Goal: Task Accomplishment & Management: Complete application form

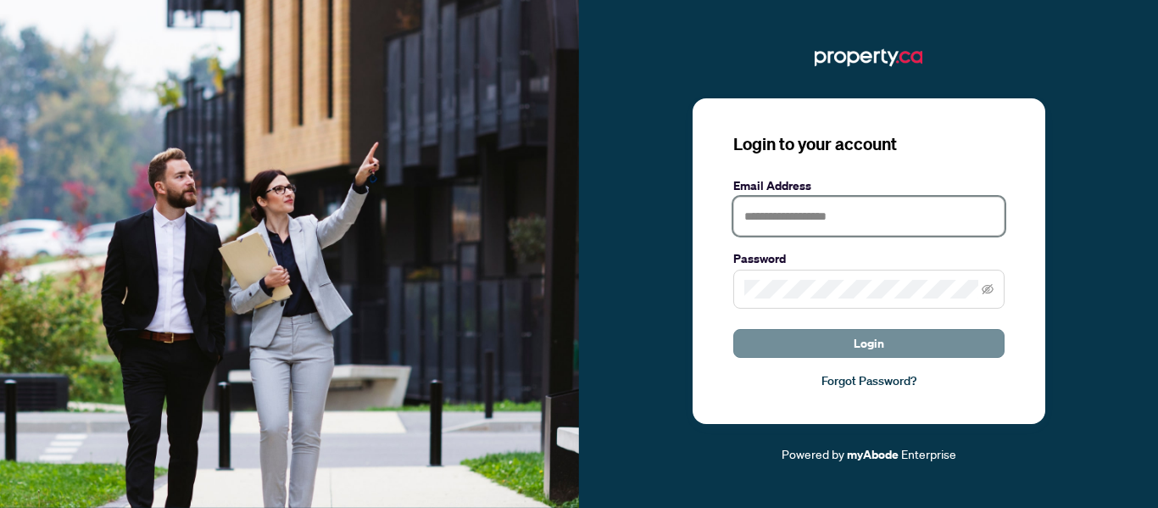
type input "**********"
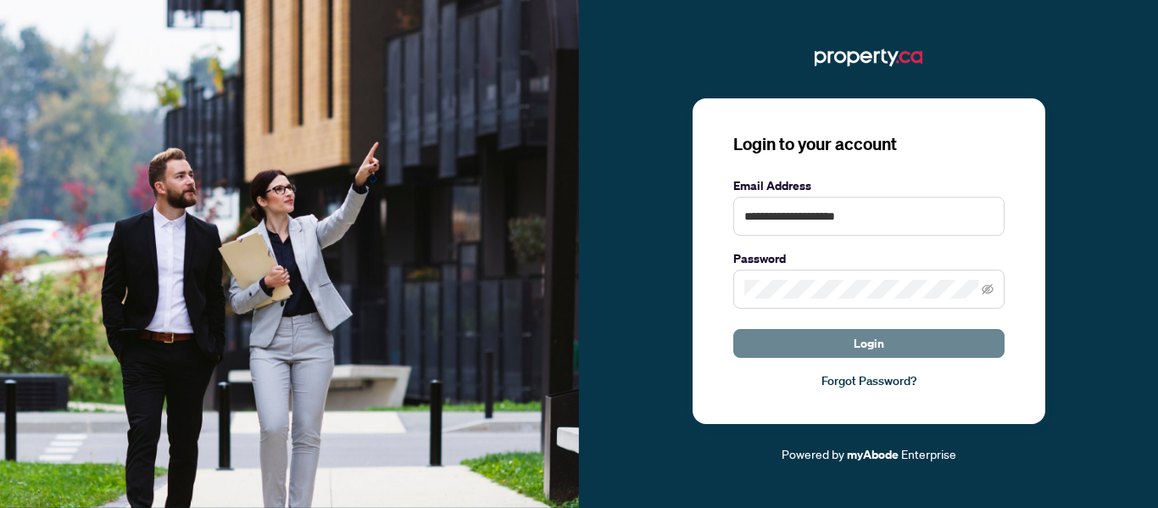
click at [802, 334] on button "Login" at bounding box center [868, 343] width 271 height 29
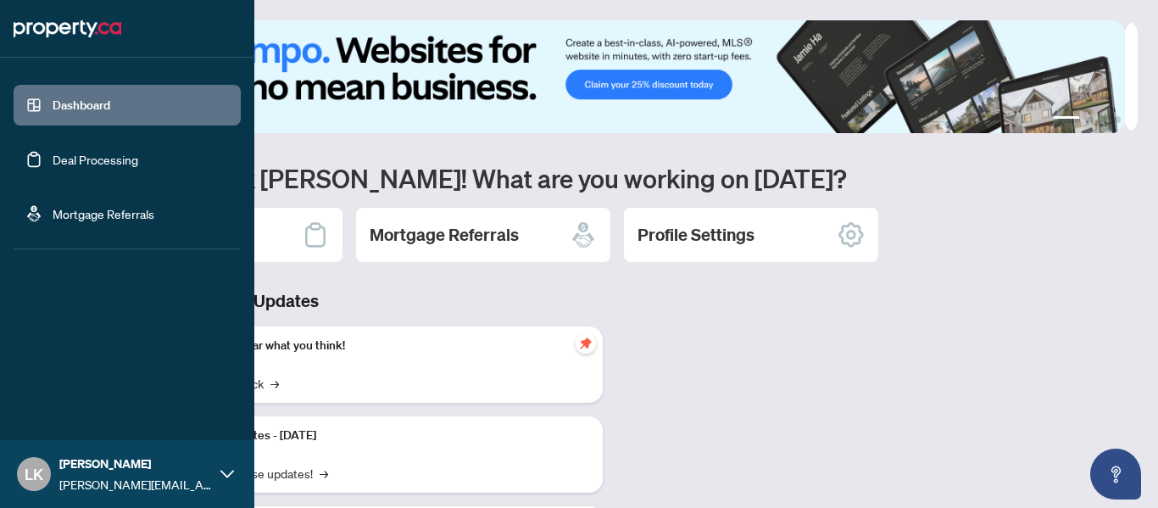
click at [53, 162] on link "Deal Processing" at bounding box center [96, 159] width 86 height 15
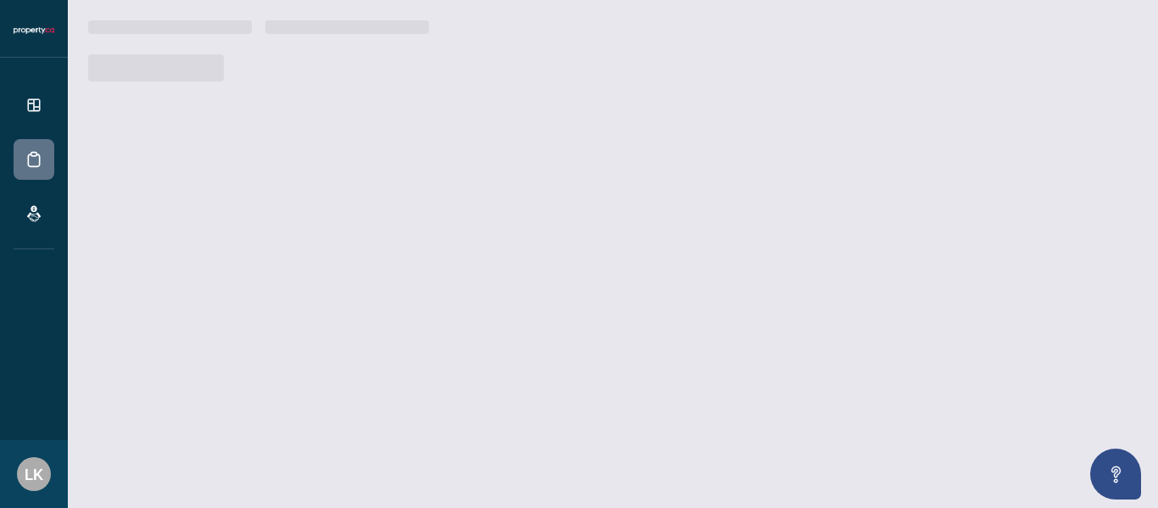
click at [331, 70] on div at bounding box center [612, 67] width 1049 height 27
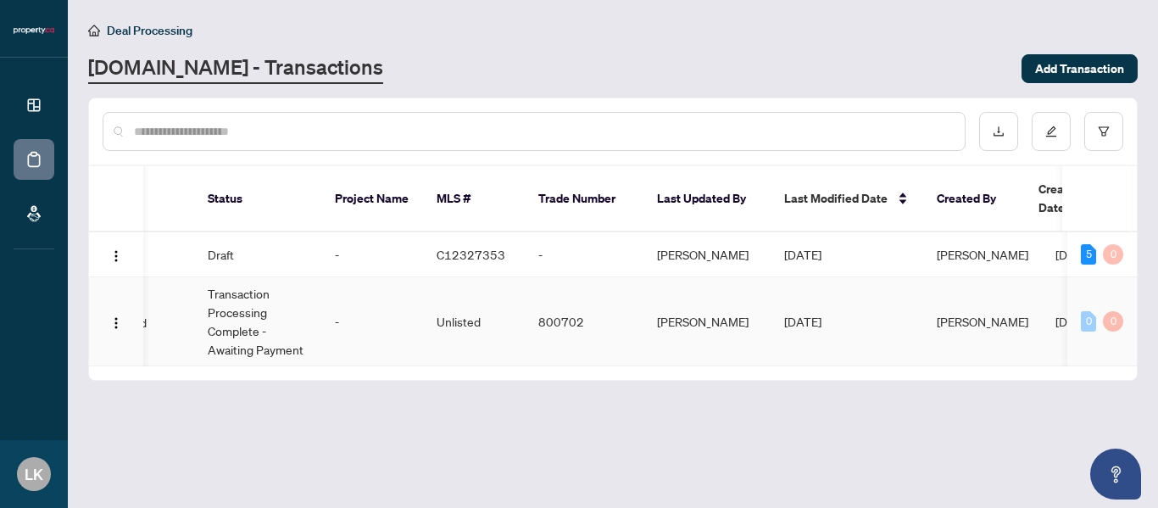
scroll to position [0, 509]
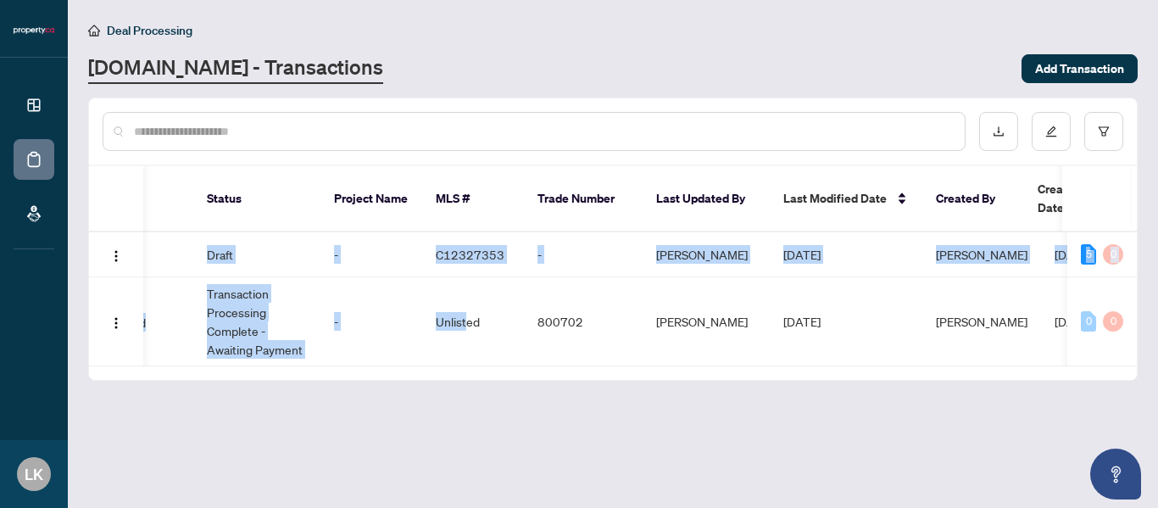
drag, startPoint x: 467, startPoint y: 353, endPoint x: 148, endPoint y: 370, distance: 319.2
click at [147, 370] on div "Ticket Number Property Address Transaction Type Tags Status Project Name MLS # …" at bounding box center [613, 273] width 1048 height 214
click at [304, 403] on main "Deal Processing [DOMAIN_NAME] - Transactions Add Transaction Ticket Number Prop…" at bounding box center [613, 254] width 1090 height 508
click at [419, 327] on td "-" at bounding box center [371, 321] width 102 height 89
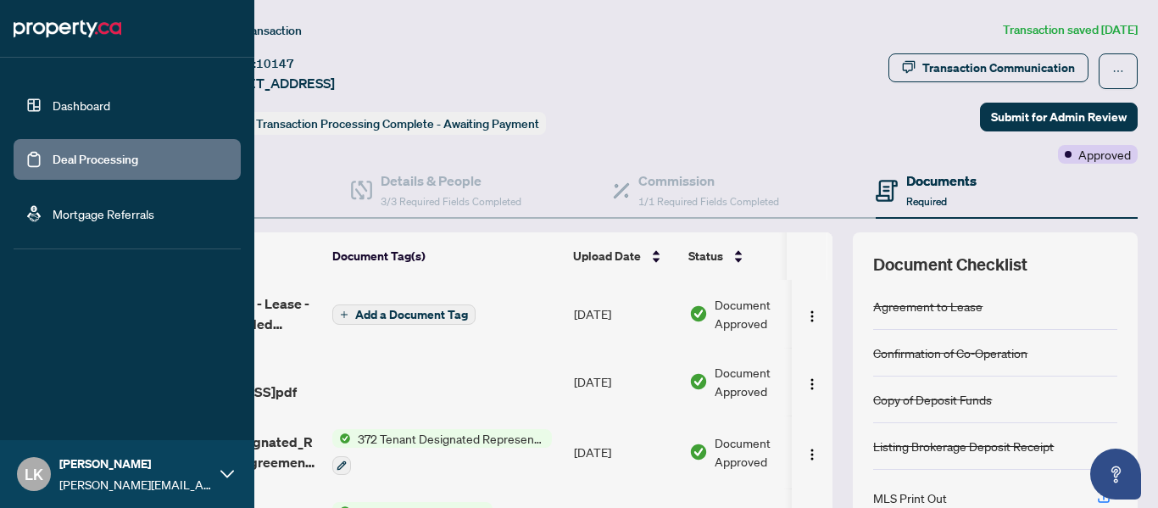
click at [53, 160] on link "Deal Processing" at bounding box center [96, 159] width 86 height 15
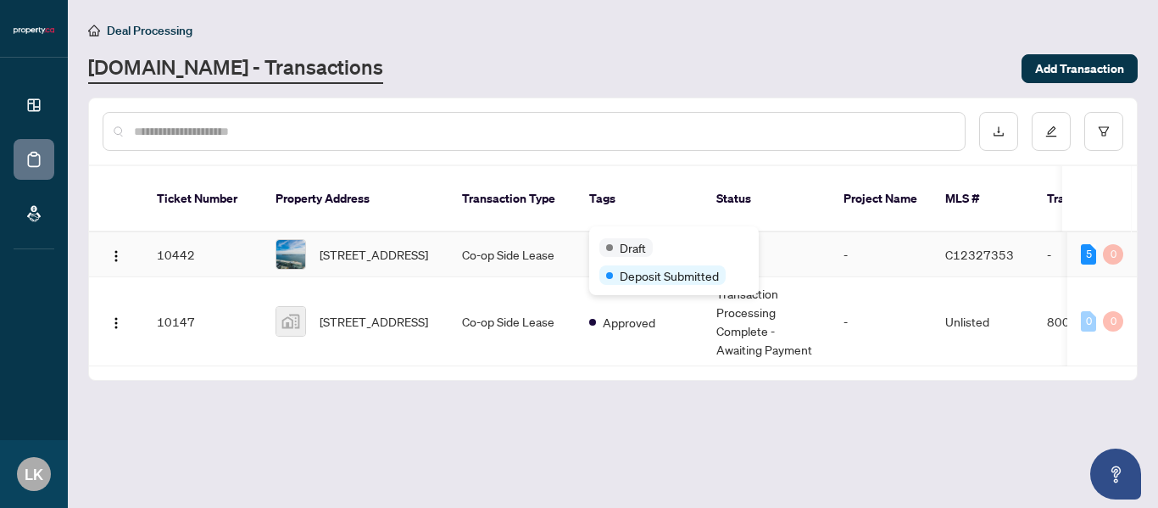
click at [635, 235] on div "Draft Deposit Submitted" at bounding box center [674, 260] width 170 height 69
click at [318, 239] on div "[STREET_ADDRESS]" at bounding box center [354, 254] width 159 height 31
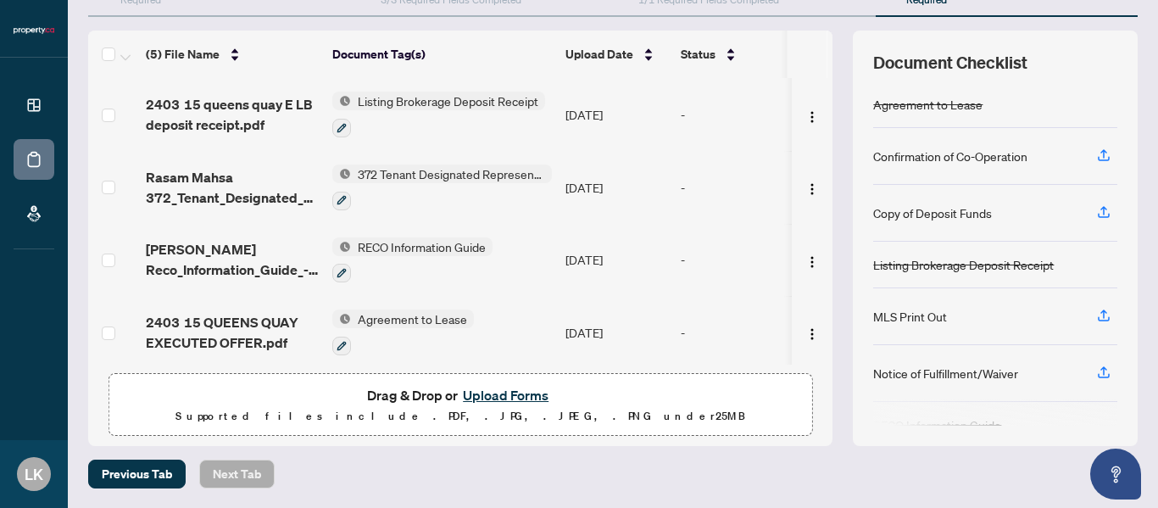
click at [487, 392] on button "Upload Forms" at bounding box center [506, 395] width 96 height 22
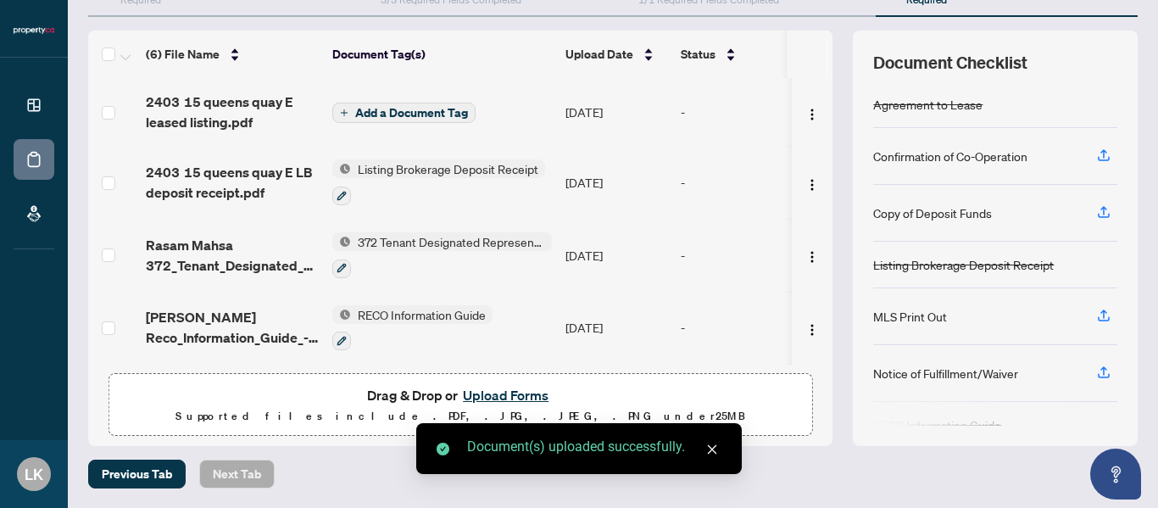
click at [439, 117] on span "Add a Document Tag" at bounding box center [411, 113] width 113 height 12
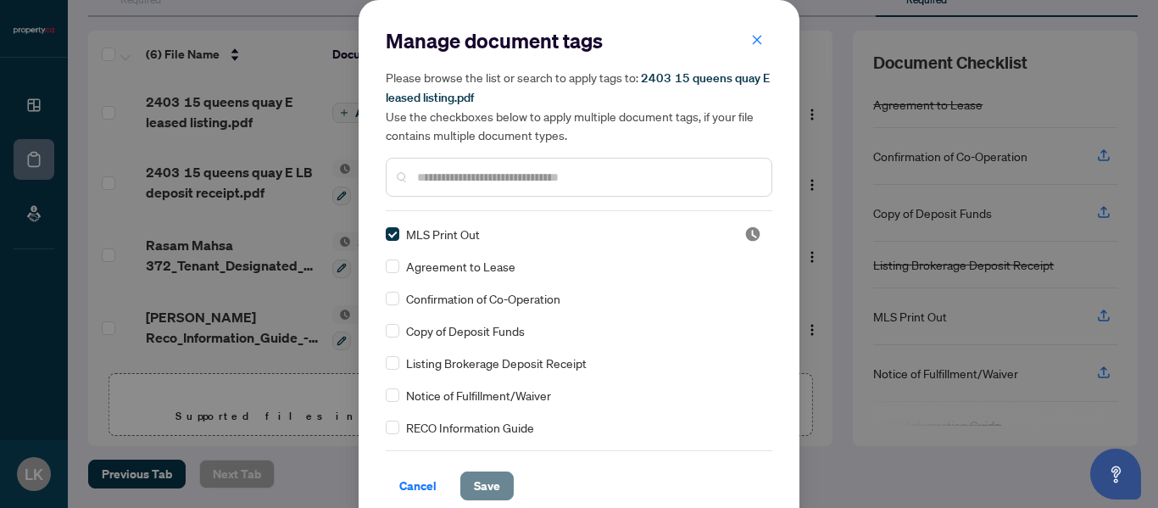
click at [476, 487] on span "Save" at bounding box center [487, 485] width 26 height 27
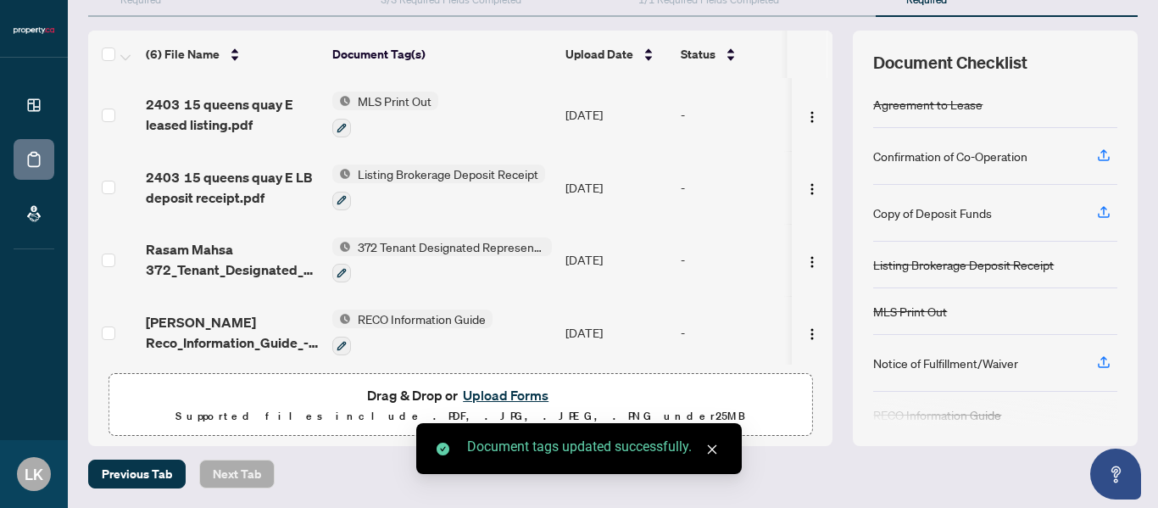
click at [715, 452] on icon "close" at bounding box center [712, 449] width 12 height 12
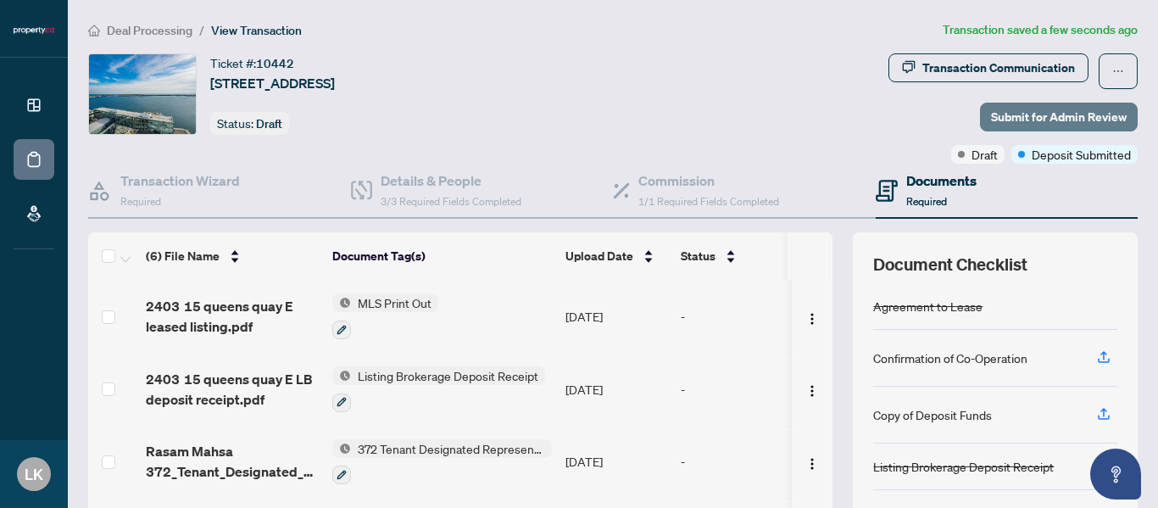
click at [997, 116] on span "Submit for Admin Review" at bounding box center [1059, 116] width 136 height 27
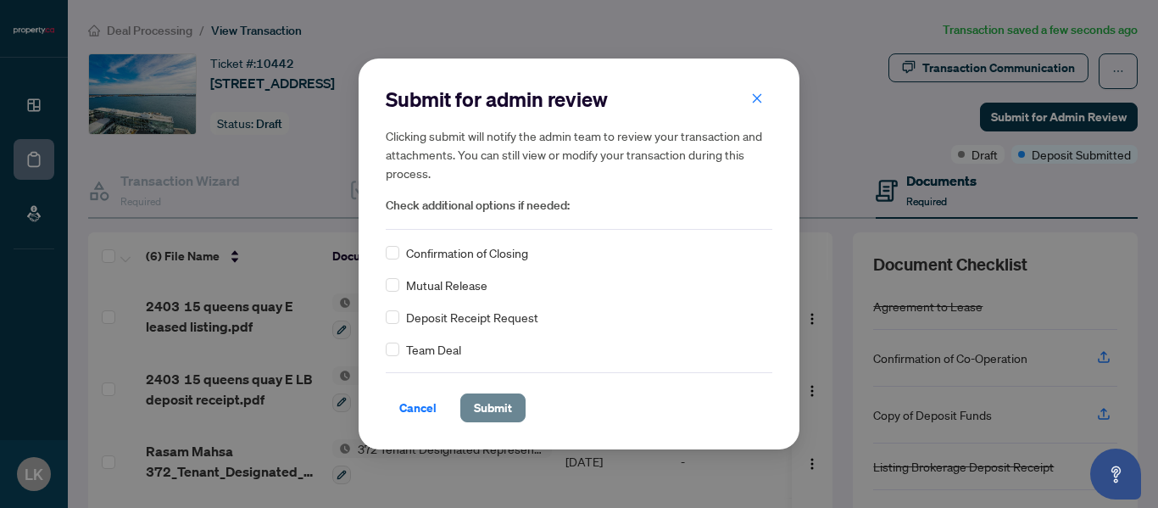
click at [497, 405] on span "Submit" at bounding box center [493, 407] width 38 height 27
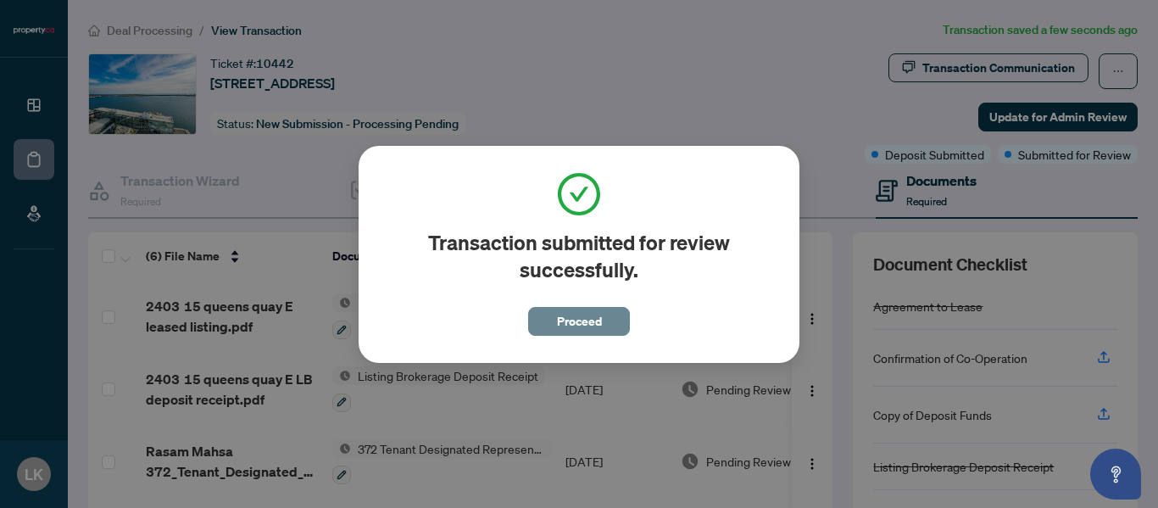
click at [594, 321] on span "Proceed" at bounding box center [579, 321] width 45 height 27
